Goal: Information Seeking & Learning: Learn about a topic

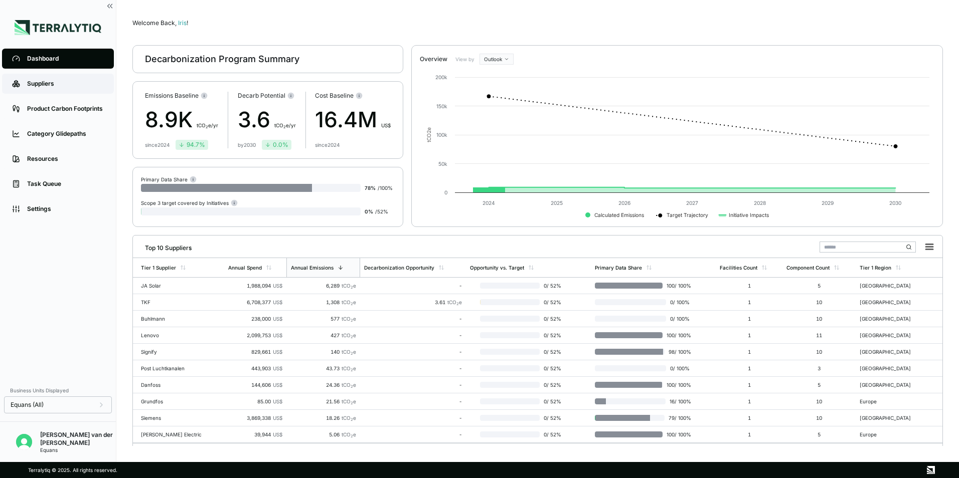
click at [31, 83] on div "Suppliers" at bounding box center [65, 84] width 77 height 8
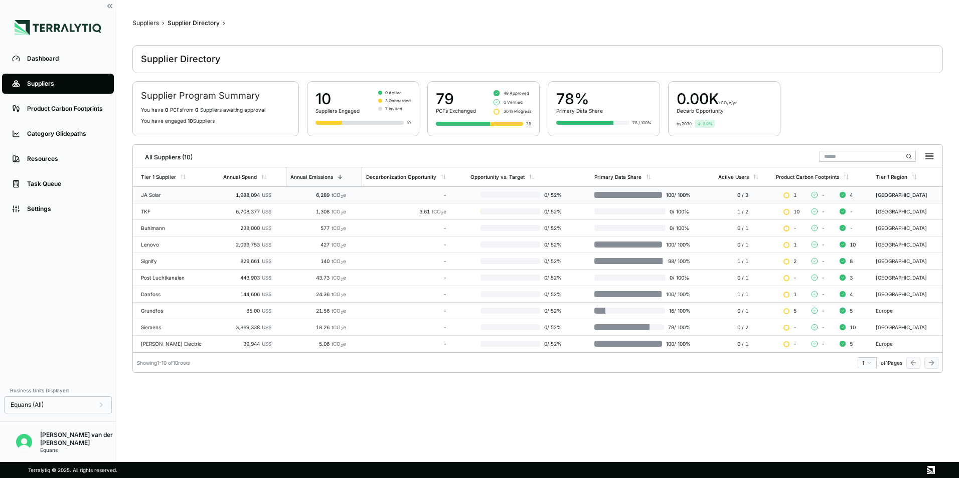
click at [148, 192] on td "JA Solar" at bounding box center [176, 195] width 86 height 17
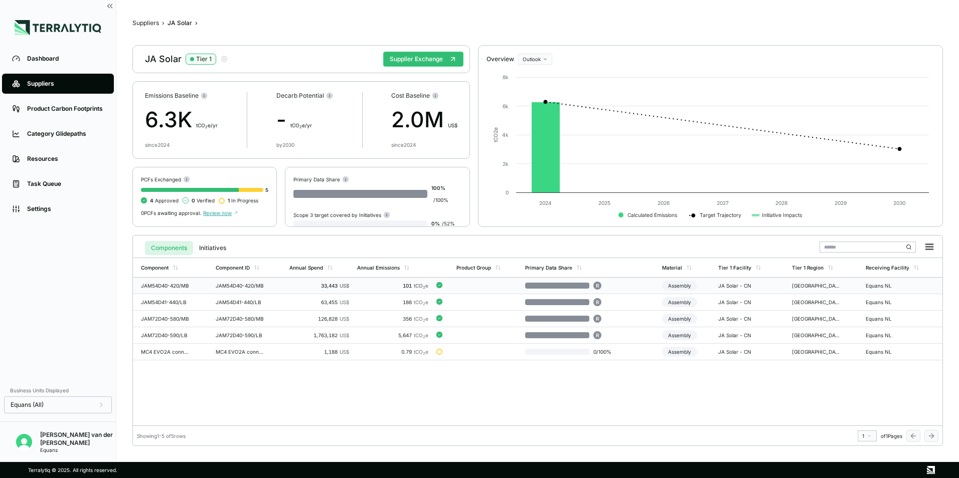
click at [401, 284] on div "101 tCO 2 e" at bounding box center [393, 286] width 72 height 6
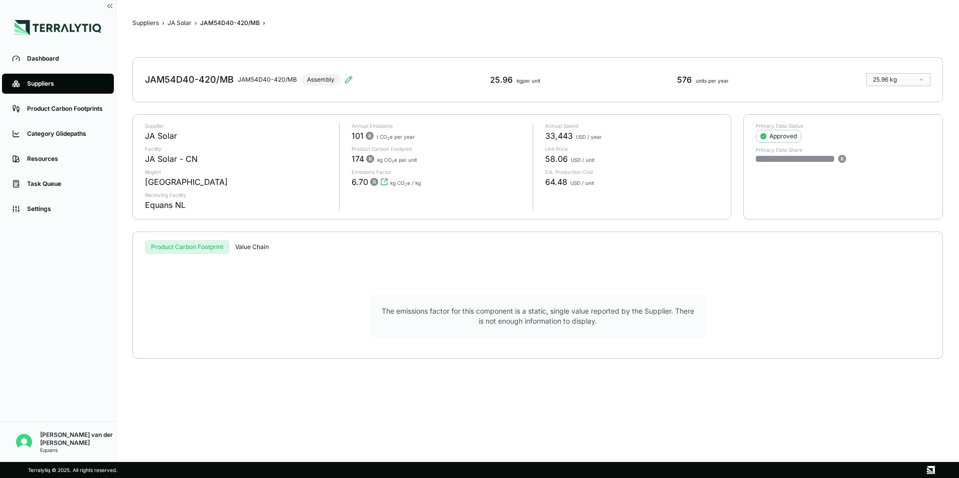
click at [256, 247] on button "Value Chain" at bounding box center [252, 247] width 46 height 14
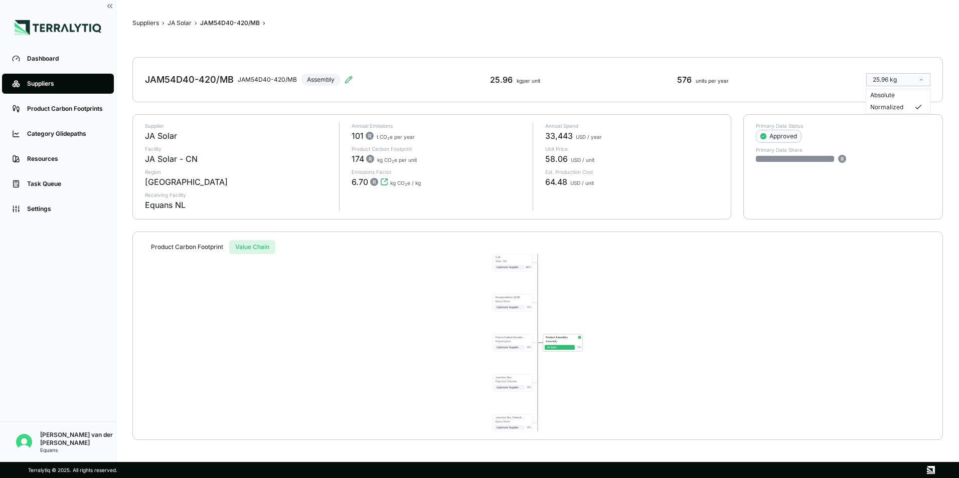
click at [760, 61] on html "Dashboard Suppliers Product Carbon Footprints Category Glidepaths Resources Tas…" at bounding box center [479, 239] width 959 height 478
click at [179, 19] on button "JA Solar" at bounding box center [179, 23] width 24 height 8
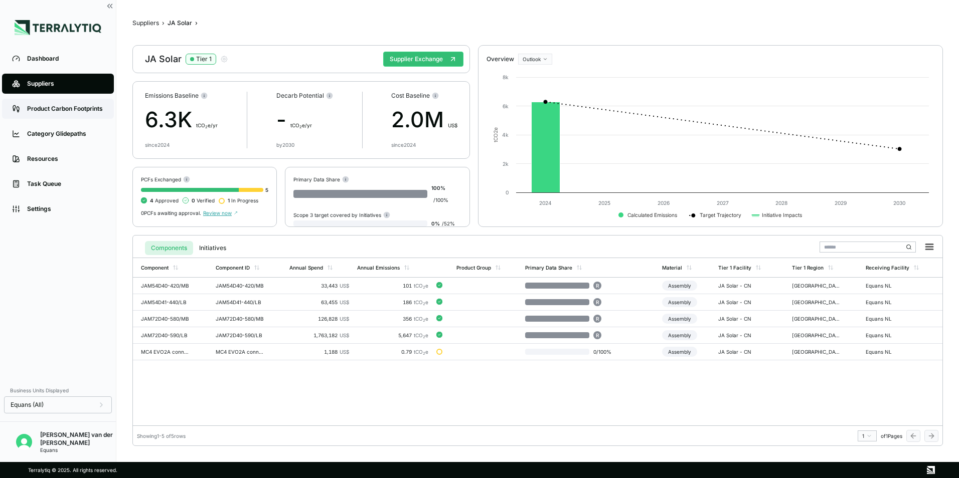
click at [56, 106] on div "Product Carbon Footprints" at bounding box center [65, 109] width 77 height 8
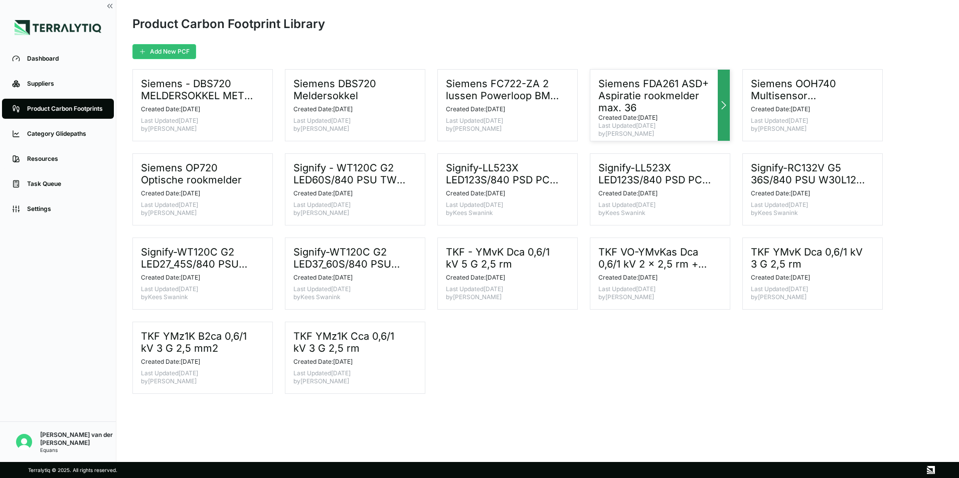
click at [648, 86] on h3 "Siemens FDA261 ASD+ Aspiratie rookmelder max. 36" at bounding box center [655, 96] width 115 height 36
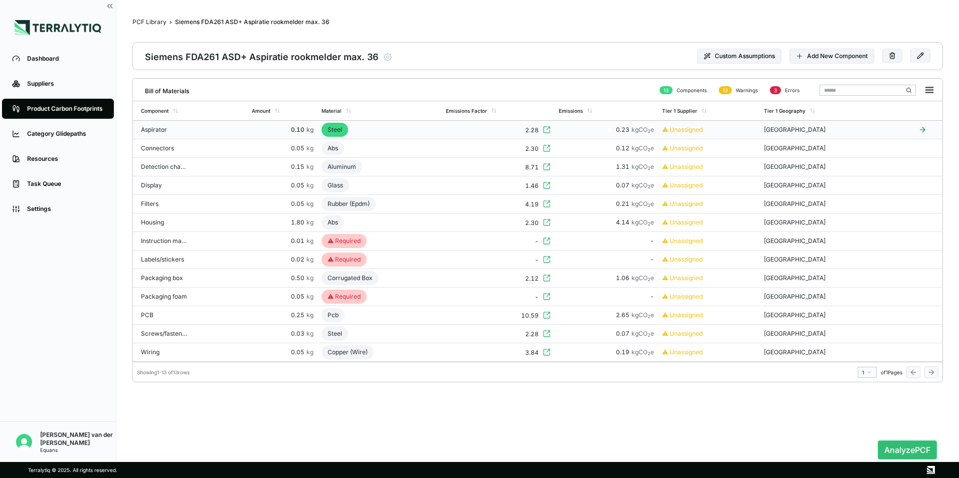
click at [154, 126] on div "Aspirator" at bounding box center [165, 130] width 48 height 8
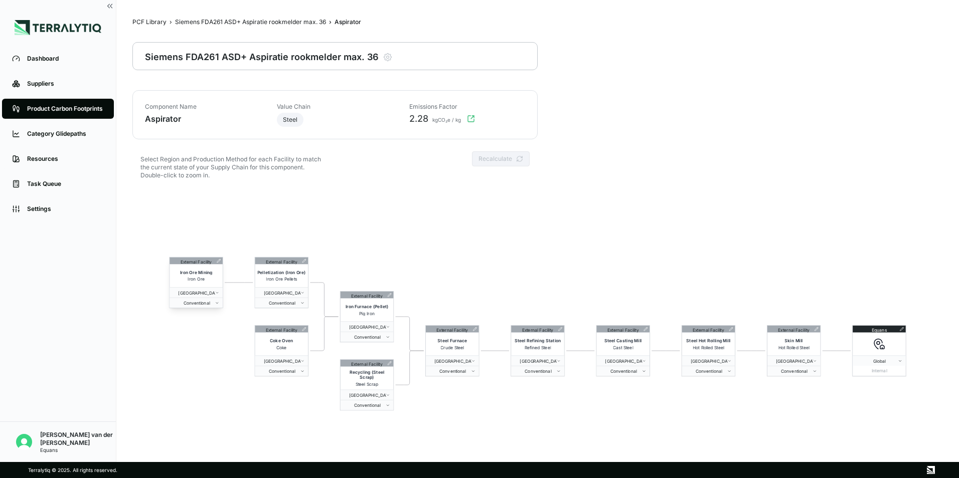
click at [188, 269] on div "Iron Ore Mining Iron Ore" at bounding box center [195, 275] width 53 height 23
click at [197, 284] on div "Iron Ore Mining Iron Ore" at bounding box center [195, 275] width 53 height 23
click at [189, 263] on div "External Facility" at bounding box center [197, 261] width 32 height 7
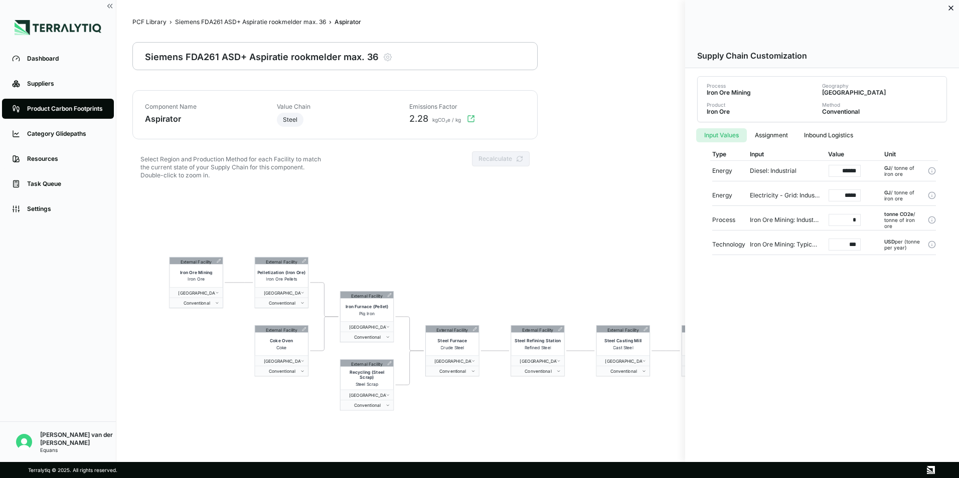
click at [143, 194] on div at bounding box center [479, 239] width 959 height 478
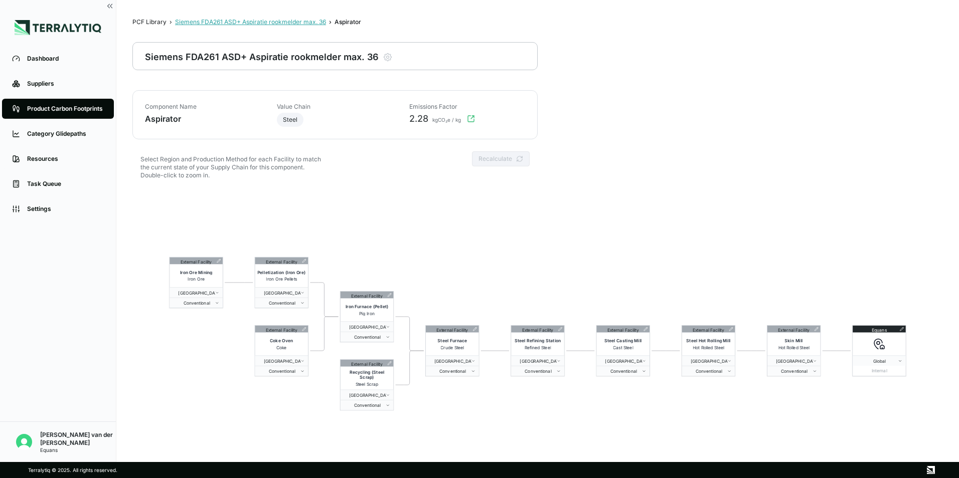
click at [231, 22] on div "Siemens FDA261 ASD+ Aspiratie rookmelder max. 36" at bounding box center [250, 22] width 151 height 8
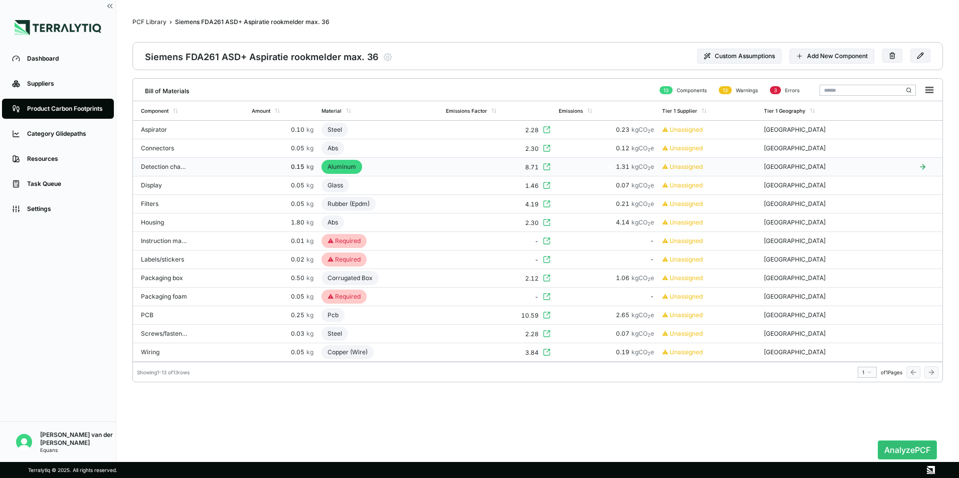
click at [190, 165] on td "Detection chamber" at bounding box center [190, 167] width 115 height 19
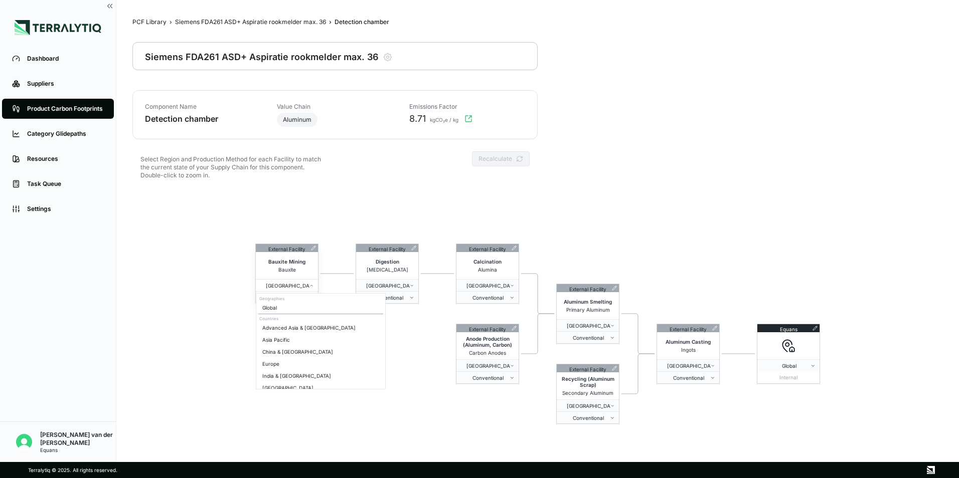
click at [301, 283] on span "[GEOGRAPHIC_DATA]" at bounding box center [285, 286] width 50 height 6
click at [144, 283] on html "Dashboard Suppliers Product Carbon Footprints Category Glidepaths Resources Tas…" at bounding box center [479, 239] width 959 height 478
click at [262, 17] on nav "PCF Library › Siemens FDA261 ASD+ Aspiratie rookmelder max. 36 › Detection cham…" at bounding box center [402, 23] width 540 height 14
click at [262, 18] on div "Siemens FDA261 ASD+ Aspiratie rookmelder max. 36" at bounding box center [250, 22] width 151 height 8
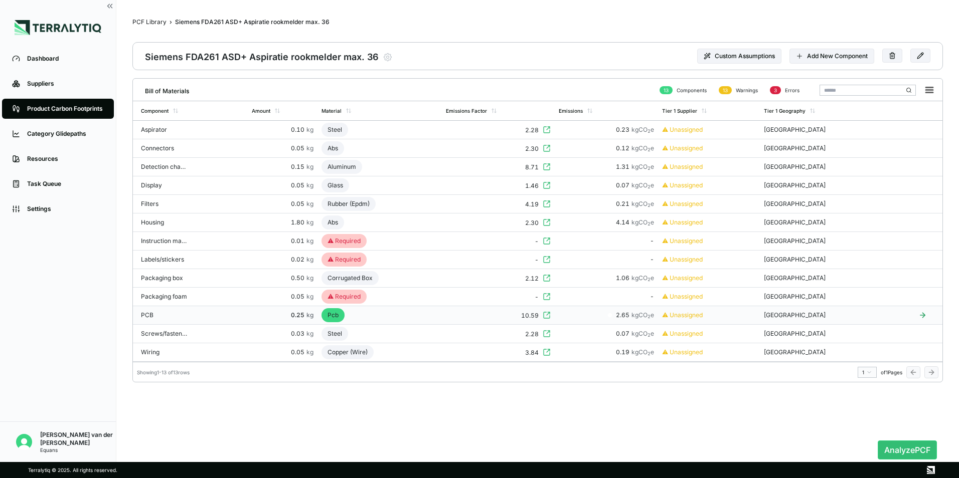
click at [150, 312] on div "PCB" at bounding box center [165, 315] width 48 height 8
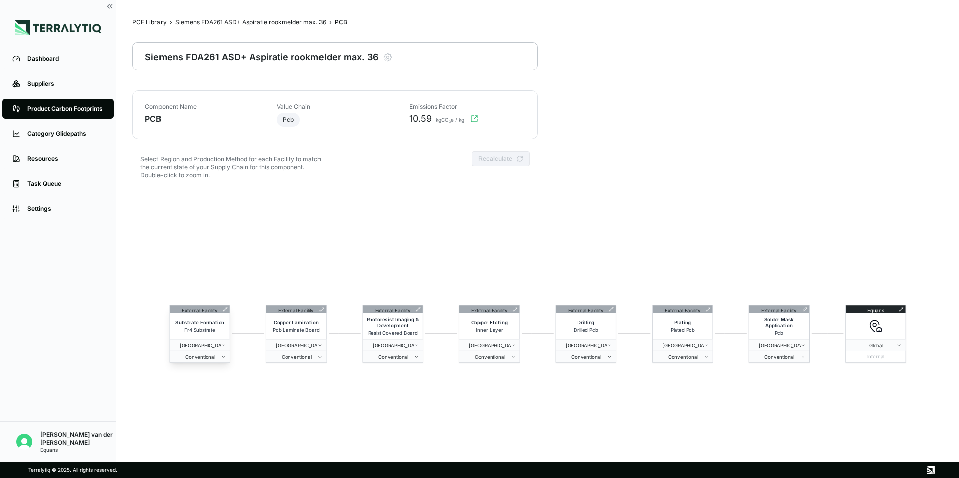
click at [195, 323] on span "Substrate Formation" at bounding box center [199, 322] width 49 height 6
click at [193, 312] on div "External Facility" at bounding box center [200, 309] width 36 height 8
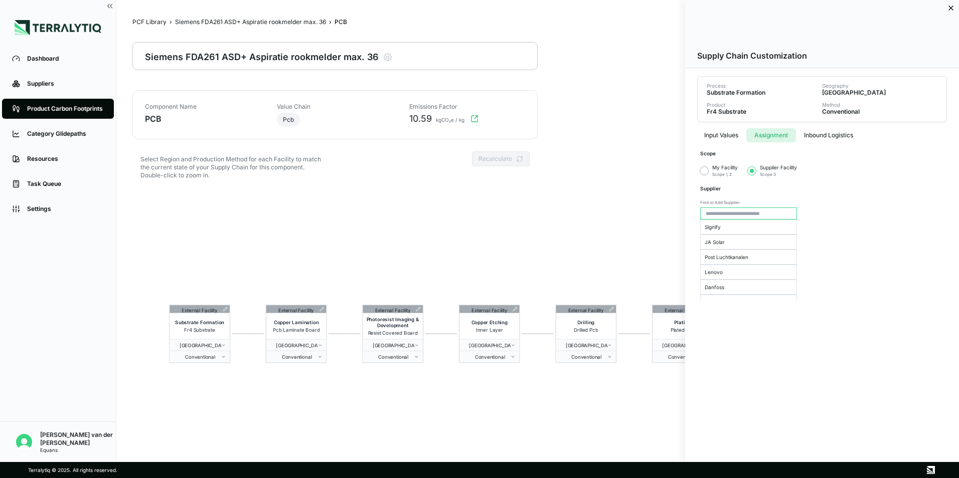
click at [778, 137] on button "Assignment" at bounding box center [771, 135] width 50 height 14
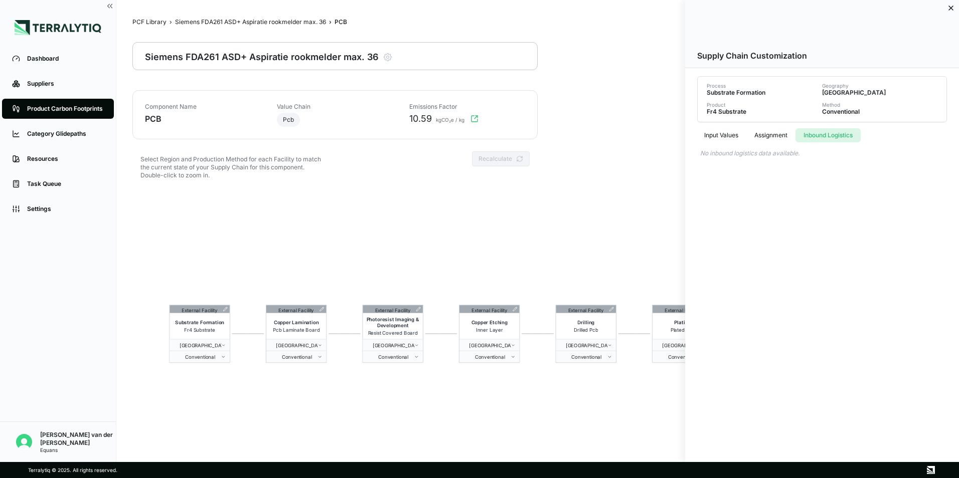
click at [839, 133] on button "Inbound Logistics" at bounding box center [827, 135] width 65 height 14
click at [718, 133] on button "Input Values" at bounding box center [721, 135] width 50 height 14
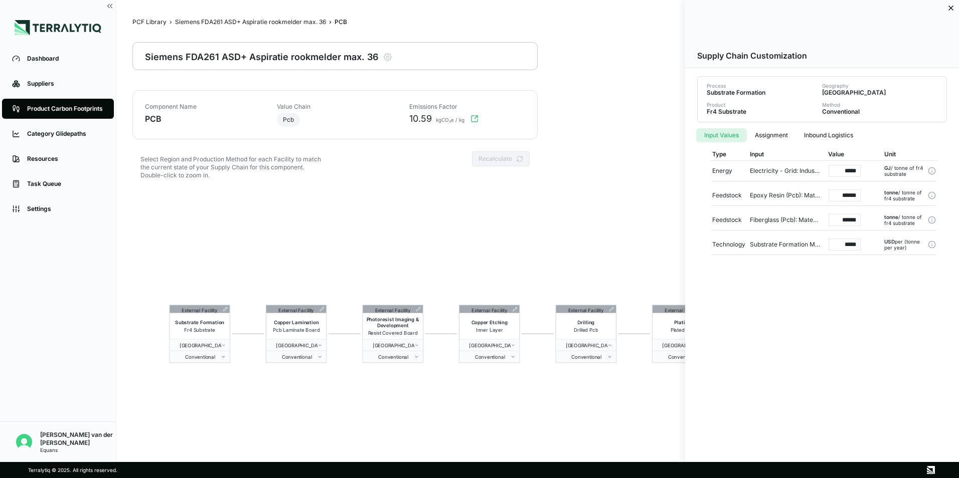
click at [638, 405] on div at bounding box center [479, 239] width 959 height 478
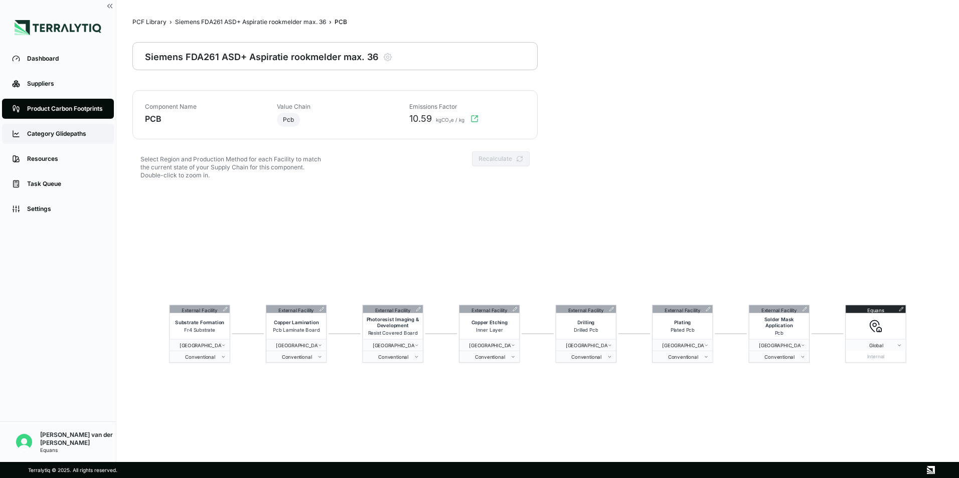
click at [51, 129] on link "Category Glidepaths" at bounding box center [58, 134] width 112 height 20
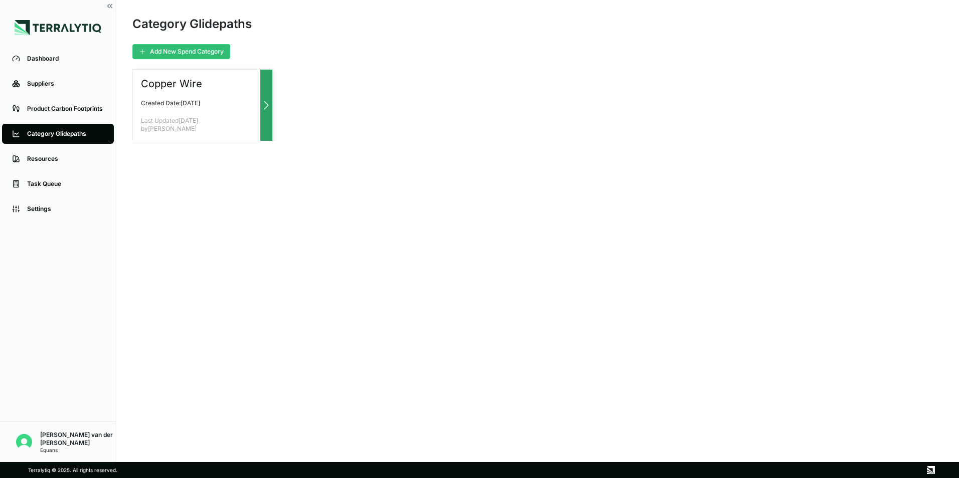
click at [171, 95] on div "Copper Wire Created Date: [DATE] Last Updated [DATE] by [PERSON_NAME]" at bounding box center [202, 105] width 140 height 72
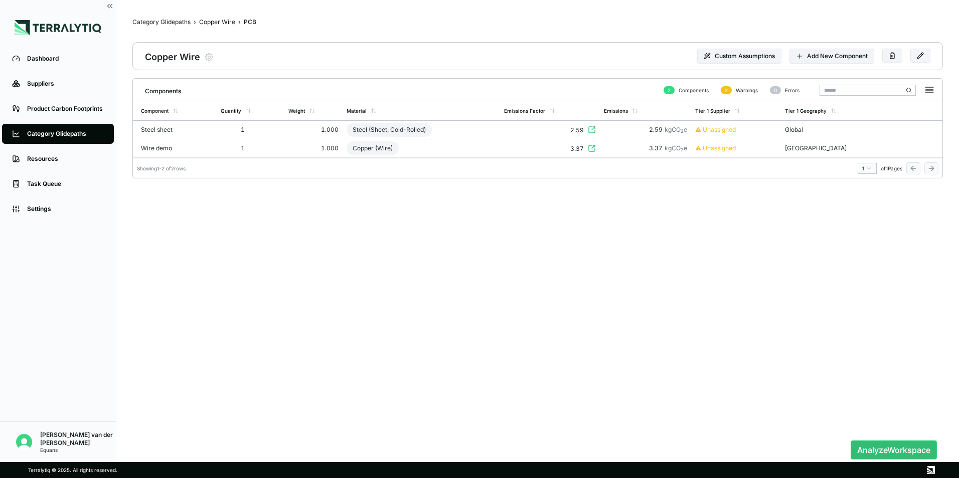
scroll to position [0, 1]
click at [45, 160] on div "Resources" at bounding box center [65, 159] width 77 height 8
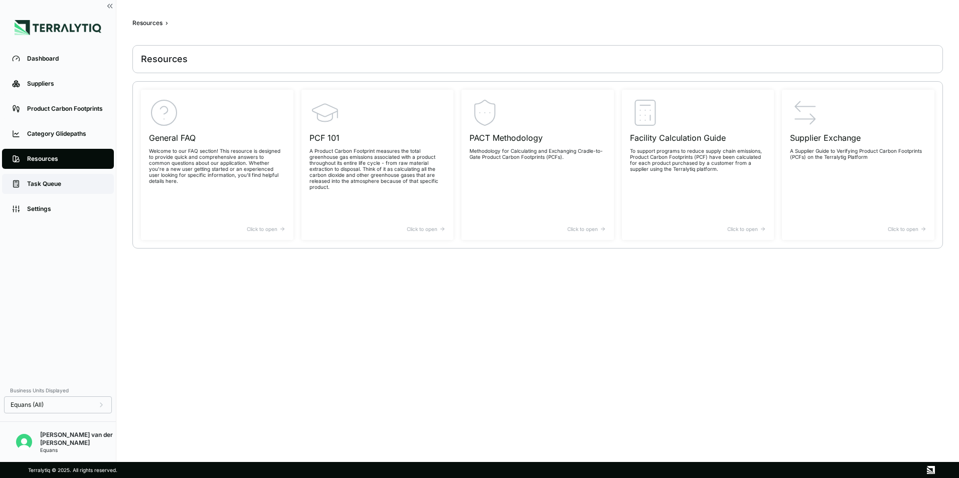
click at [41, 186] on div "Task Queue" at bounding box center [65, 184] width 77 height 8
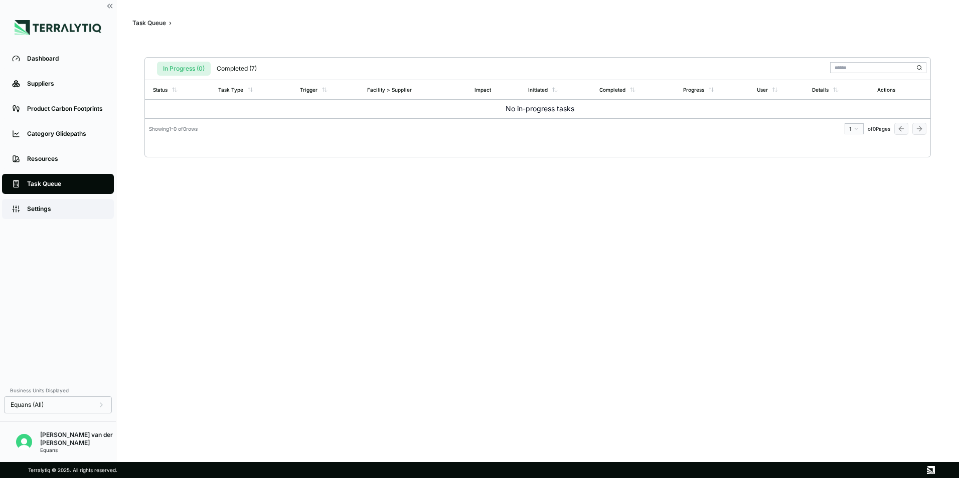
click at [41, 219] on link "Settings" at bounding box center [58, 209] width 112 height 20
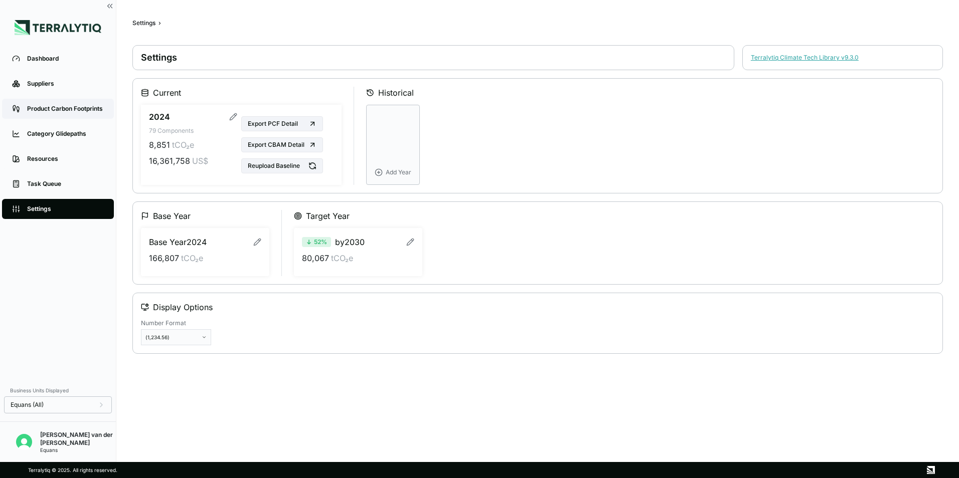
click at [64, 108] on div "Product Carbon Footprints" at bounding box center [65, 109] width 77 height 8
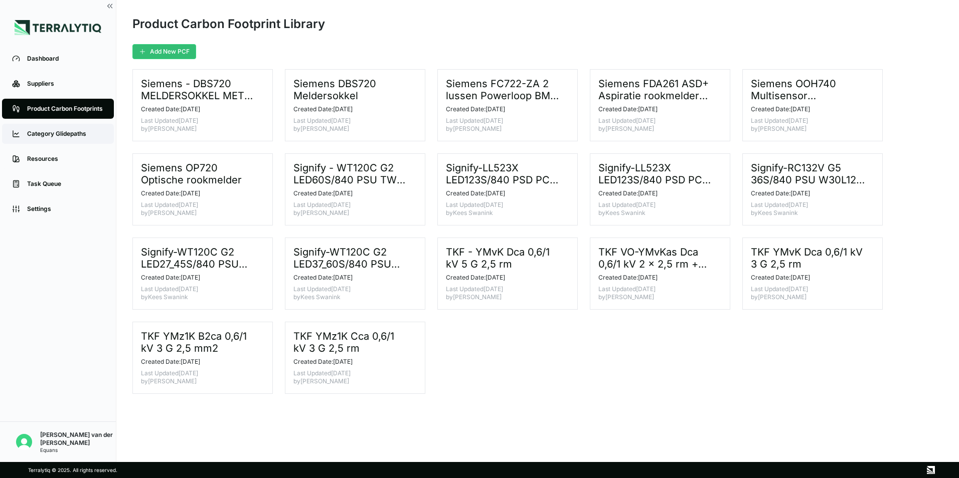
click at [40, 126] on link "Category Glidepaths" at bounding box center [58, 134] width 112 height 20
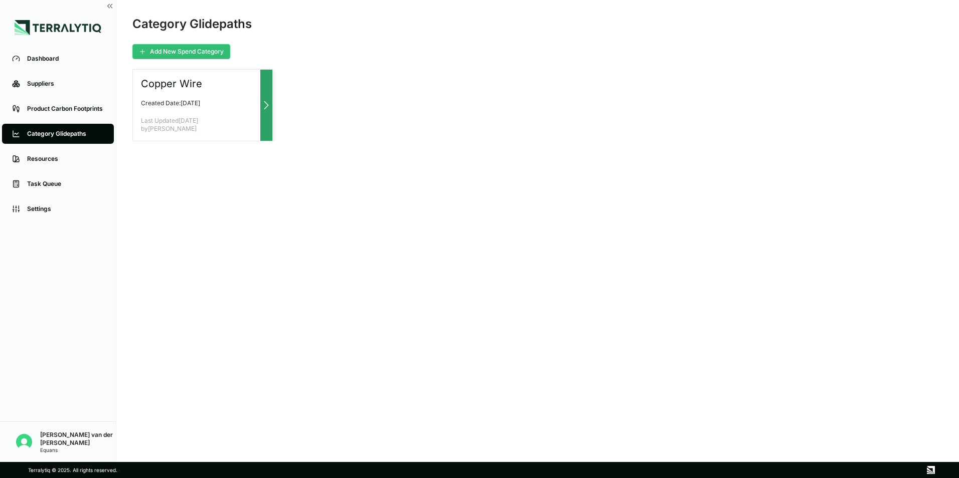
click at [201, 82] on h3 "Copper Wire" at bounding box center [172, 84] width 62 height 12
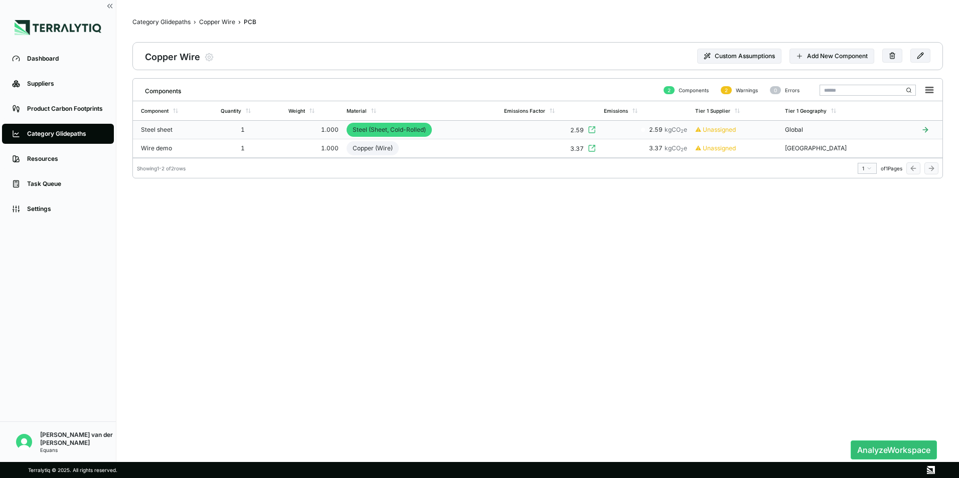
click at [159, 129] on div "Steel sheet" at bounding box center [165, 130] width 48 height 8
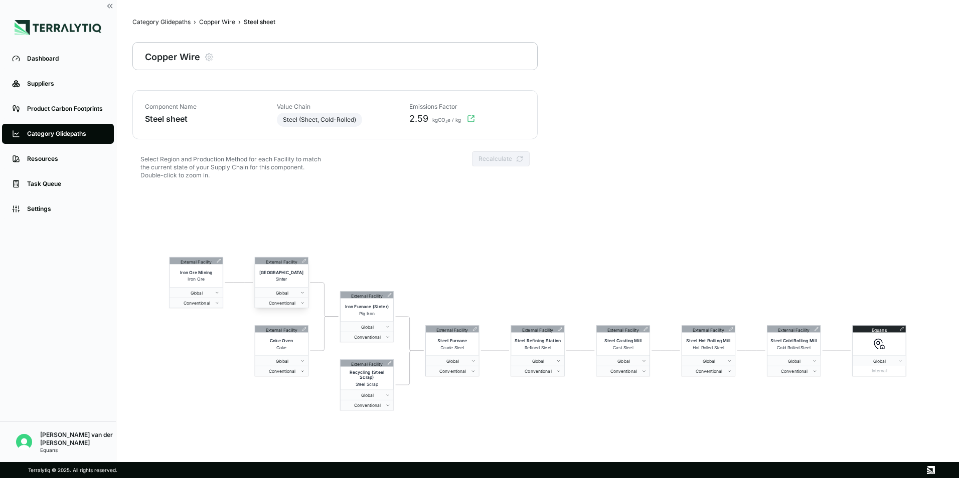
click at [276, 273] on span "[GEOGRAPHIC_DATA]" at bounding box center [281, 272] width 45 height 5
click at [284, 263] on div "External Facility" at bounding box center [282, 261] width 32 height 7
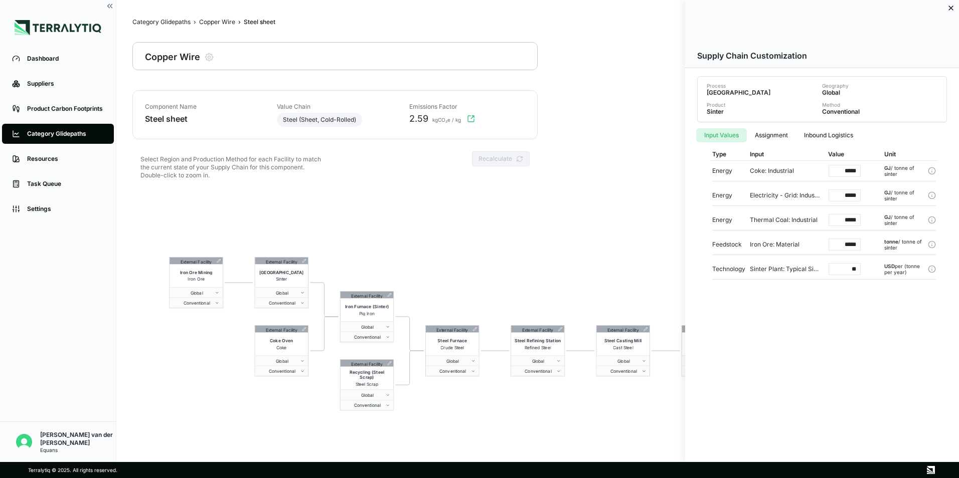
click at [950, 8] on icon at bounding box center [951, 8] width 8 height 8
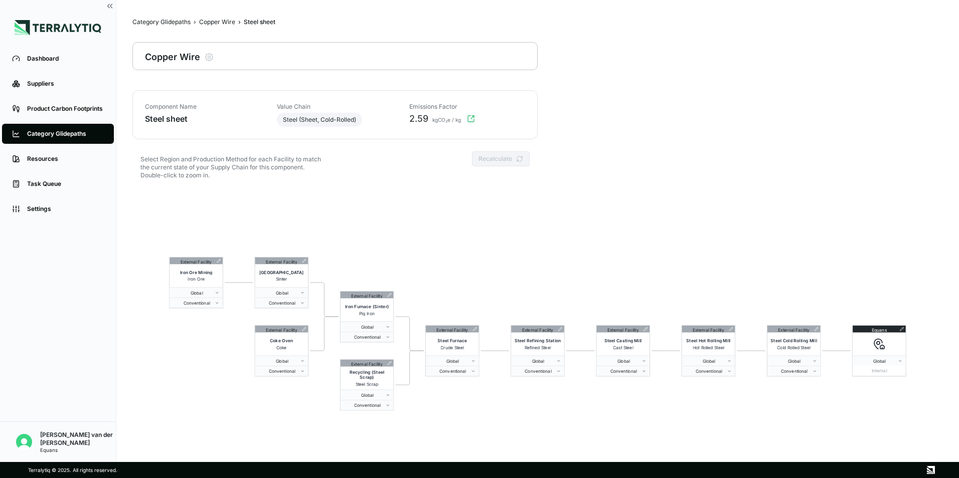
click at [45, 130] on div "Category Glidepaths" at bounding box center [65, 134] width 77 height 8
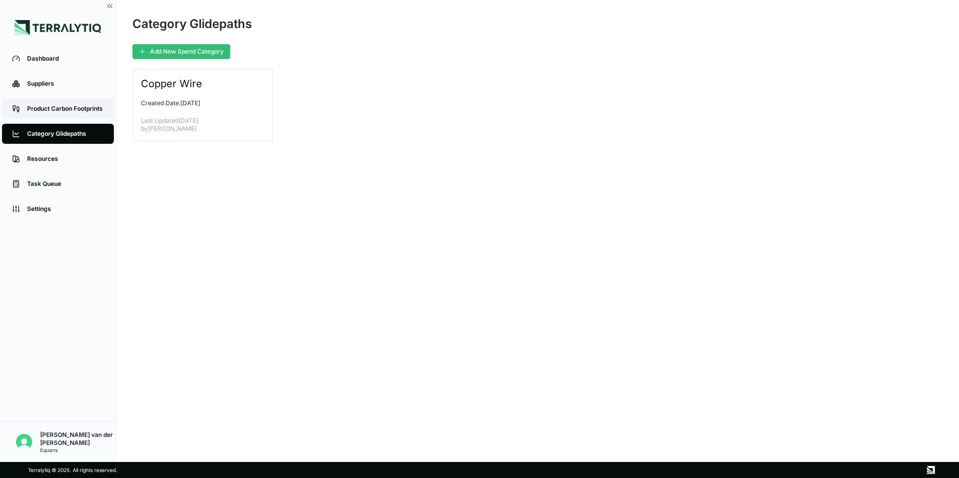
click at [46, 110] on div "Product Carbon Footprints" at bounding box center [65, 109] width 77 height 8
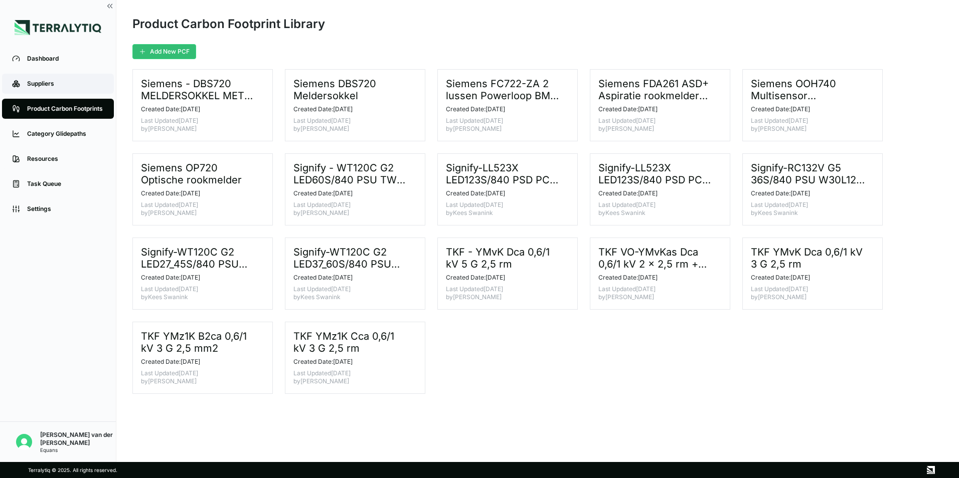
click at [34, 80] on div "Suppliers" at bounding box center [65, 84] width 77 height 8
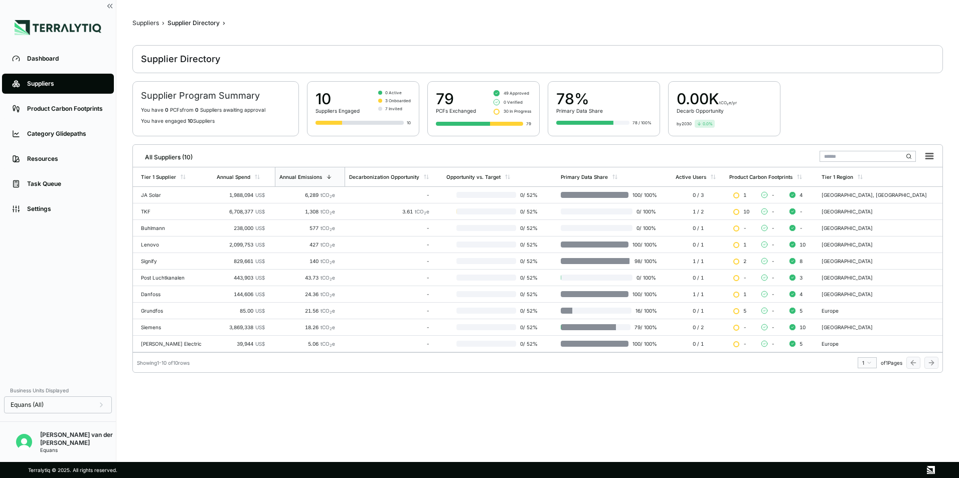
click at [710, 120] on div "0.0 %" at bounding box center [705, 124] width 20 height 8
